Goal: Find specific fact

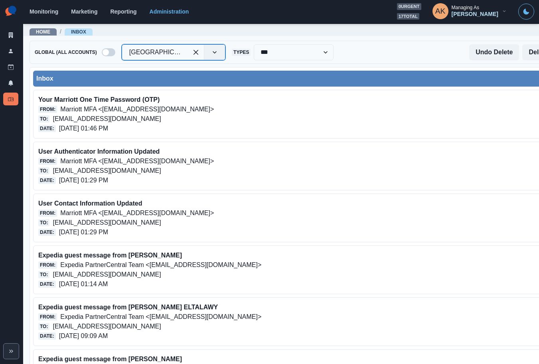
click at [164, 55] on div at bounding box center [154, 52] width 51 height 11
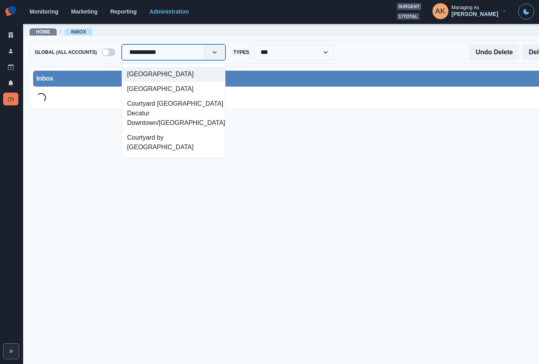
type input "**********"
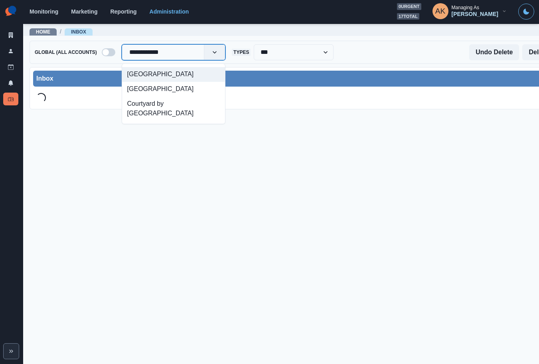
click at [158, 72] on div "[GEOGRAPHIC_DATA]" at bounding box center [173, 74] width 103 height 15
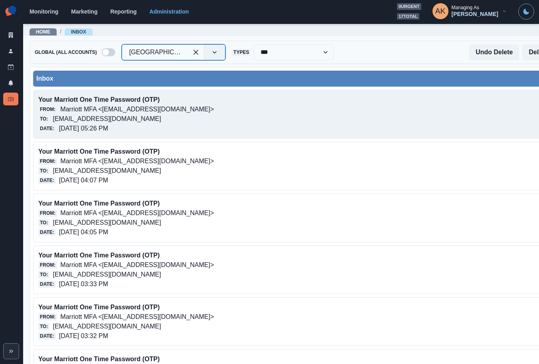
click at [129, 118] on p "[EMAIL_ADDRESS][DOMAIN_NAME]" at bounding box center [107, 119] width 108 height 10
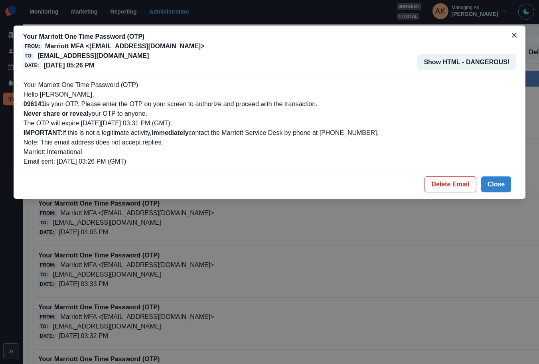
click at [39, 106] on b "096141" at bounding box center [34, 104] width 21 height 7
copy b "096141"
